Goal: Transaction & Acquisition: Obtain resource

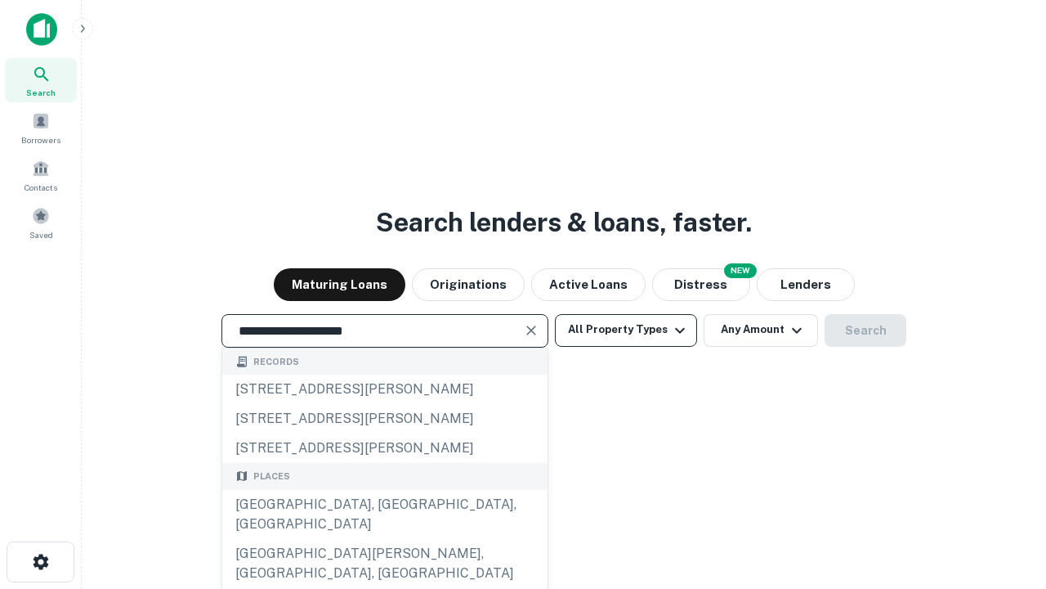
click at [384, 539] on div "[GEOGRAPHIC_DATA], [GEOGRAPHIC_DATA], [GEOGRAPHIC_DATA]" at bounding box center [384, 514] width 325 height 49
click at [626, 329] on button "All Property Types" at bounding box center [626, 330] width 142 height 33
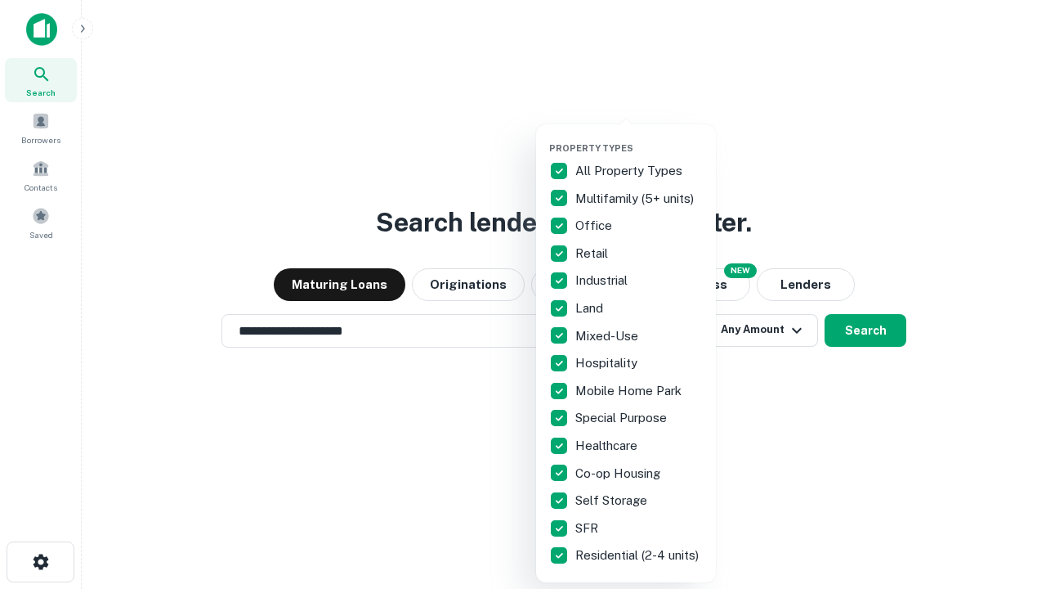
type input "**********"
click at [639, 137] on button "button" at bounding box center [639, 137] width 180 height 1
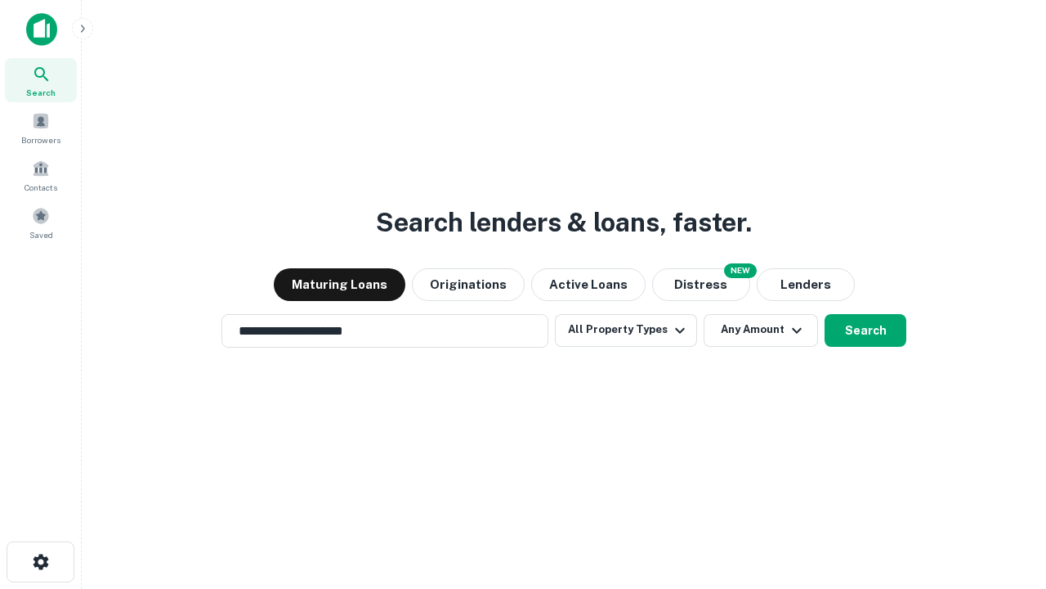
scroll to position [10, 197]
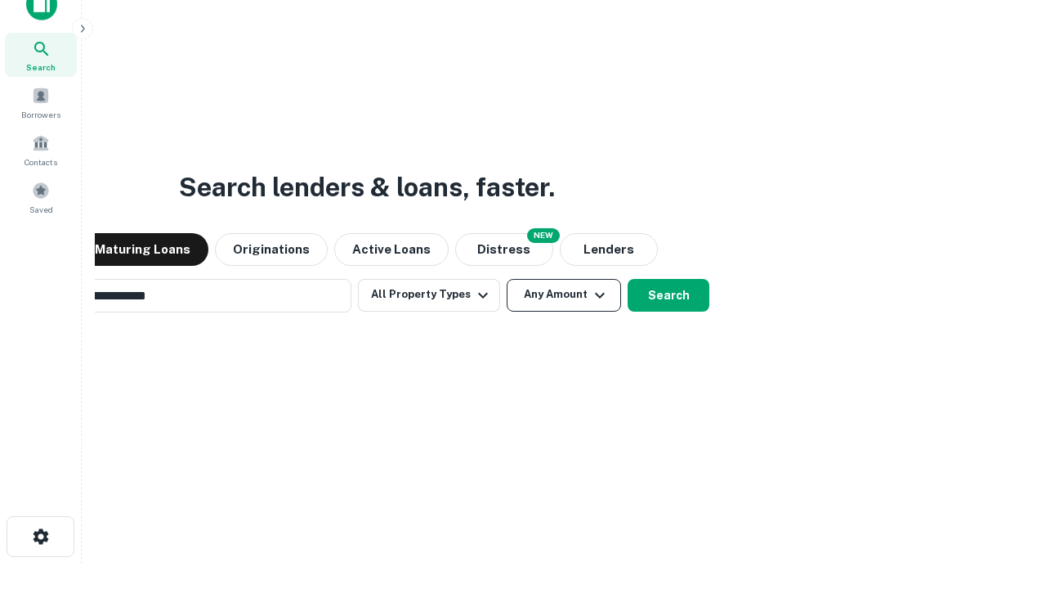
click at [507, 279] on button "Any Amount" at bounding box center [564, 295] width 114 height 33
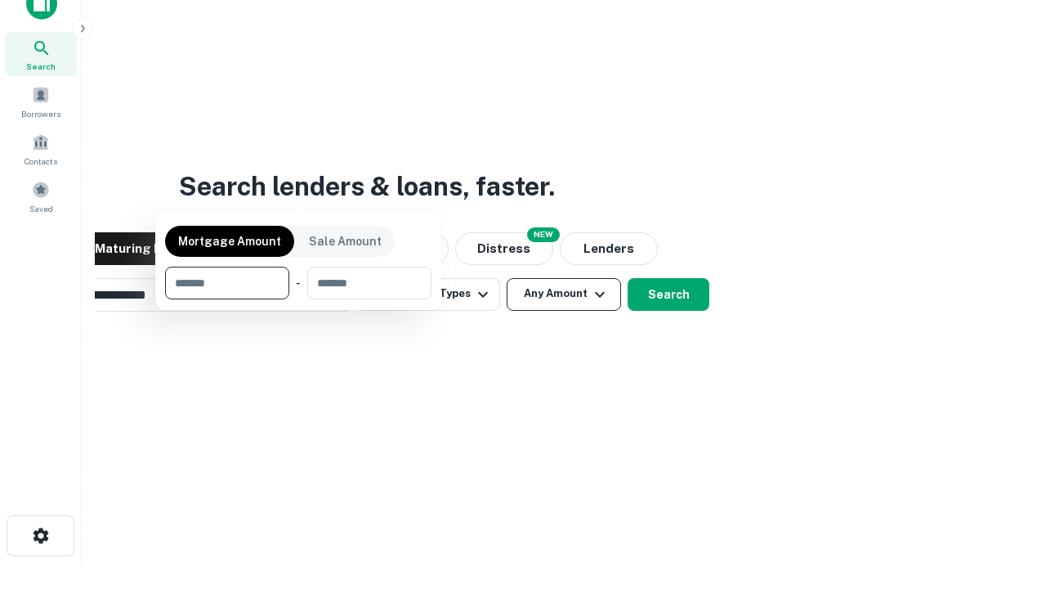
scroll to position [118, 463]
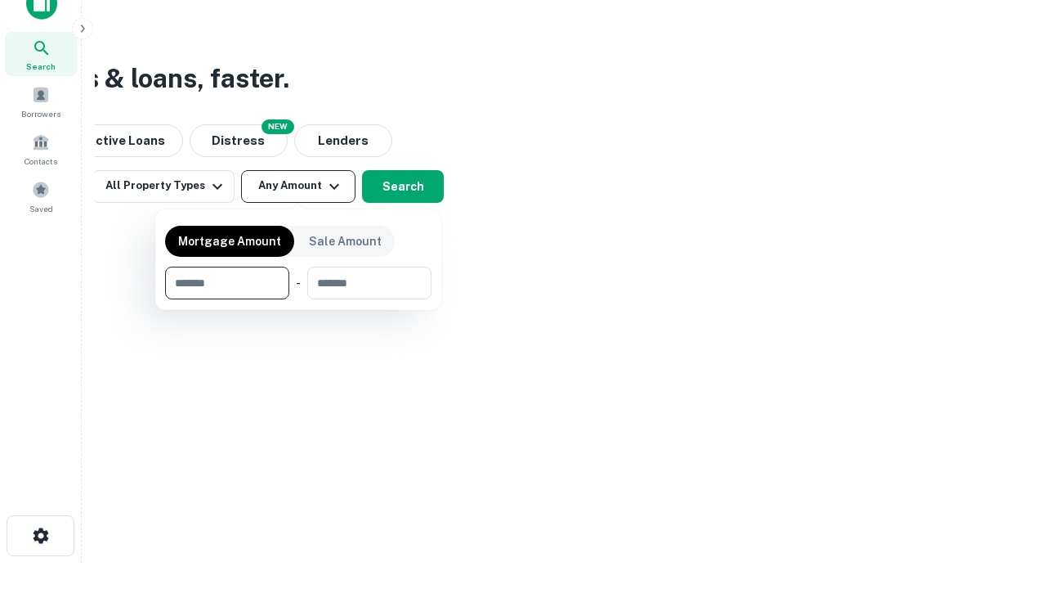
type input "*******"
click at [298, 299] on button "button" at bounding box center [298, 299] width 267 height 1
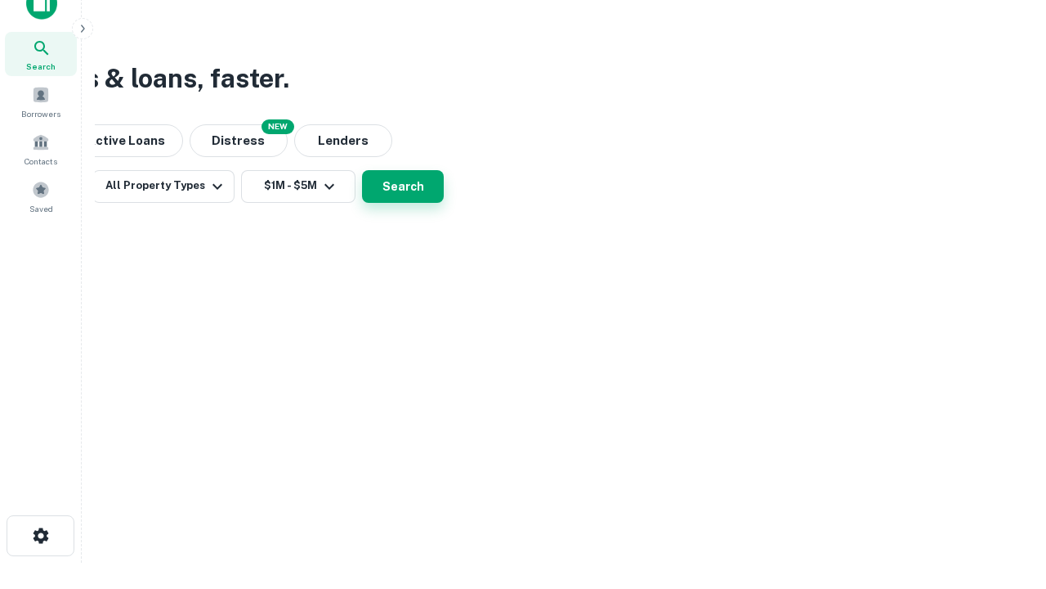
click at [444, 203] on button "Search" at bounding box center [403, 186] width 82 height 33
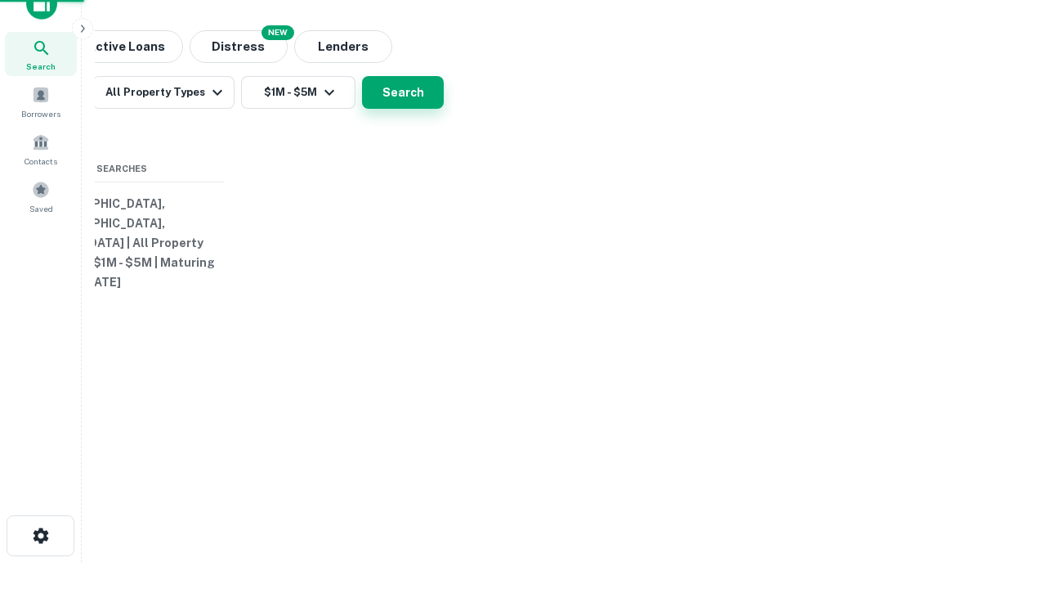
scroll to position [25, 0]
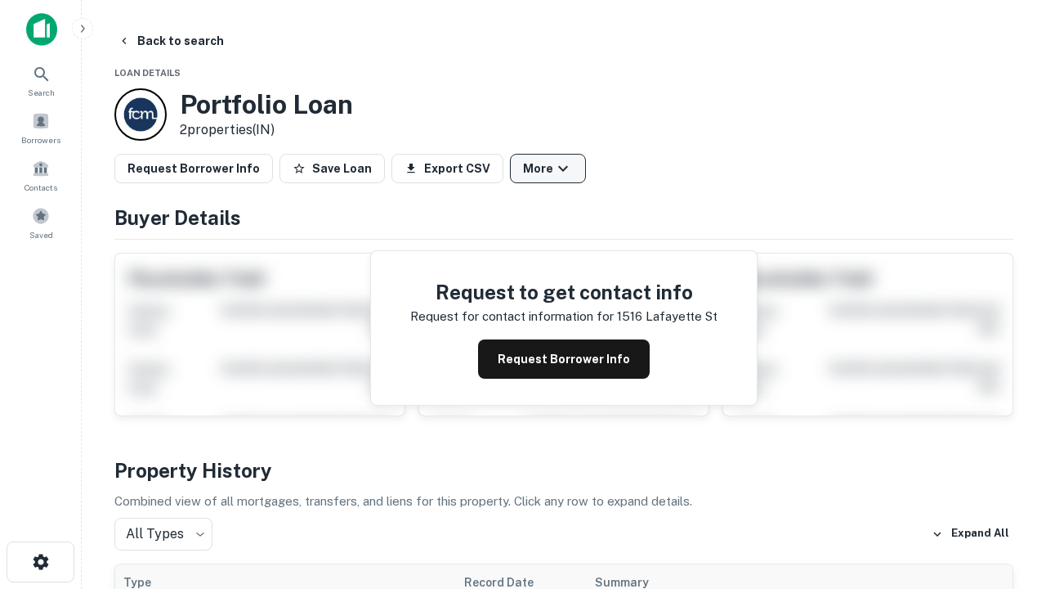
click at [548, 168] on button "More" at bounding box center [548, 168] width 76 height 29
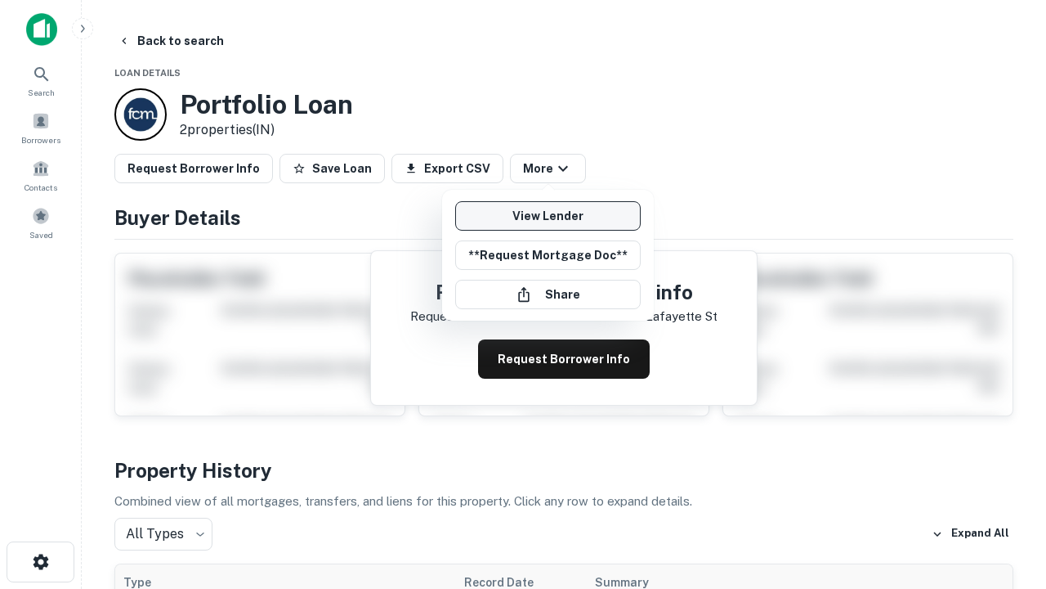
click at [548, 216] on link "View Lender" at bounding box center [548, 215] width 186 height 29
